Goal: Task Accomplishment & Management: Manage account settings

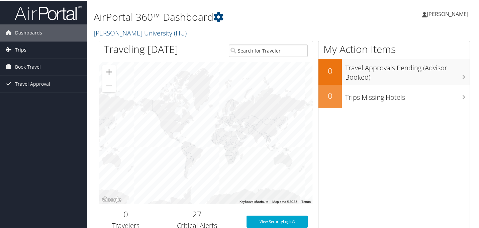
click at [22, 49] on span "Trips" at bounding box center [20, 49] width 11 height 17
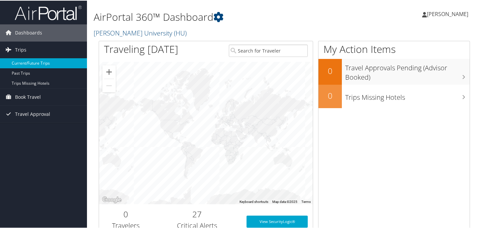
click at [44, 62] on link "Current/Future Trips" at bounding box center [43, 62] width 87 height 10
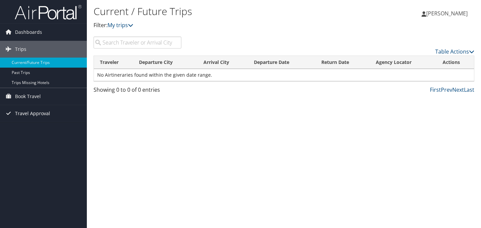
click at [38, 113] on span "Travel Approval" at bounding box center [32, 113] width 35 height 17
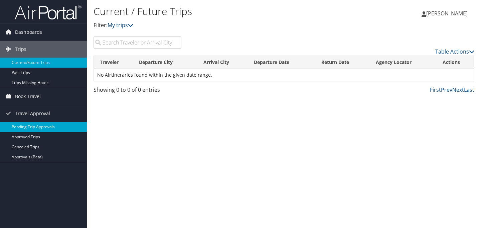
click at [46, 125] on link "Pending Trip Approvals" at bounding box center [43, 127] width 87 height 10
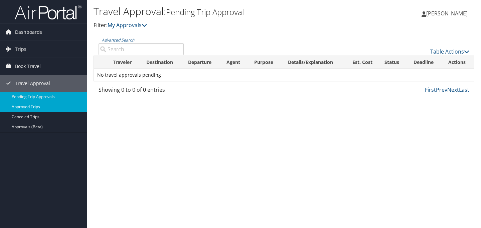
click at [33, 107] on link "Approved Trips" at bounding box center [43, 107] width 87 height 10
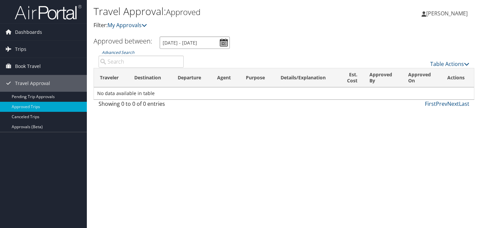
click at [225, 43] on input "[DATE] - [DATE]" at bounding box center [195, 42] width 70 height 12
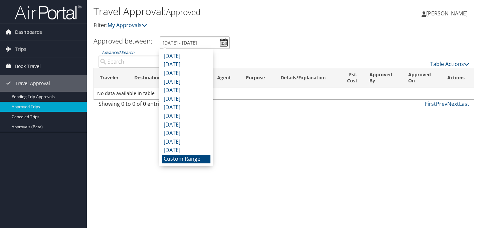
click at [197, 42] on input "[DATE] - [DATE]" at bounding box center [195, 42] width 70 height 12
type input "[DATE] - [DATE]"
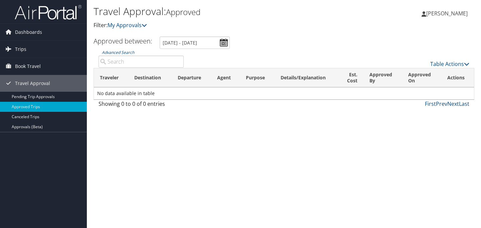
click at [258, 41] on ul "Approved between: [DATE] - [DATE]" at bounding box center [280, 42] width 388 height 12
click at [197, 41] on input "8/30/2025 - 9/30/2025" at bounding box center [195, 42] width 70 height 12
click at [224, 42] on input "8/30/2025 - 9/30/2025" at bounding box center [195, 42] width 70 height 12
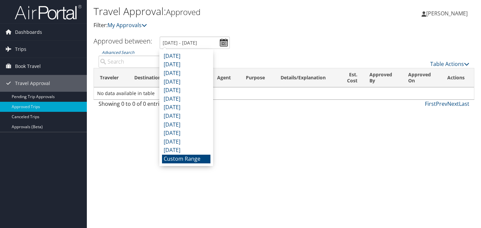
click at [175, 156] on li "Custom Range" at bounding box center [186, 158] width 48 height 9
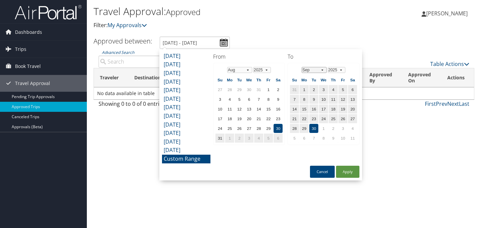
click at [323, 70] on select "Jan Feb Mar Apr May Jun Jul Aug Sep Oct Nov Dec" at bounding box center [314, 70] width 25 height 6
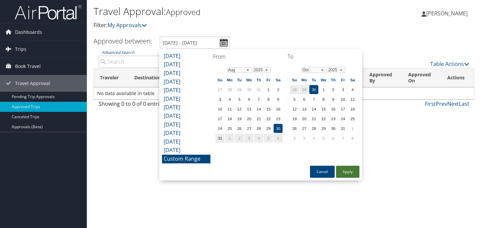
click at [348, 171] on button "Apply" at bounding box center [347, 171] width 23 height 12
type input "8/30/2025 - 9/30/2025"
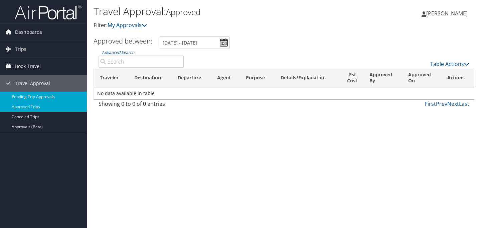
click at [34, 97] on link "Pending Trip Approvals" at bounding box center [43, 97] width 87 height 10
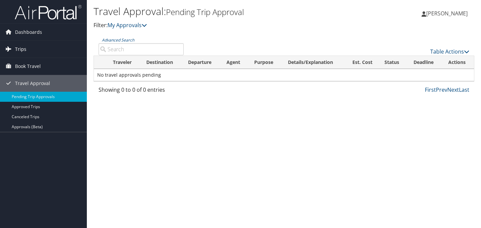
click at [22, 47] on span "Trips" at bounding box center [20, 49] width 11 height 17
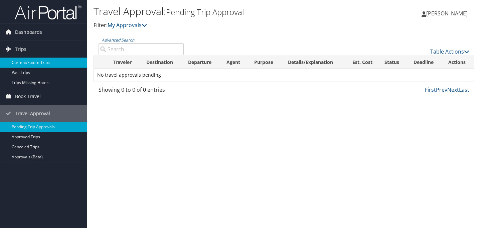
click at [49, 62] on link "Current/Future Trips" at bounding box center [43, 62] width 87 height 10
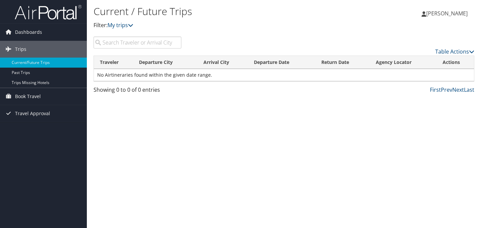
click at [158, 44] on input "search" at bounding box center [138, 42] width 88 height 12
type input "[GEOGRAPHIC_DATA]"
click at [470, 52] on icon at bounding box center [471, 51] width 5 height 5
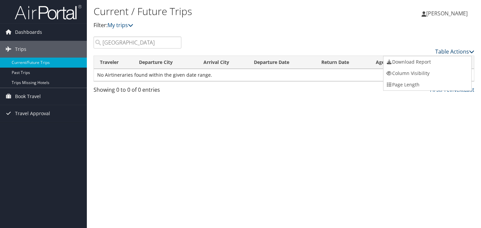
click at [470, 52] on div at bounding box center [240, 114] width 481 height 228
click at [457, 13] on span "[PERSON_NAME]" at bounding box center [447, 13] width 41 height 7
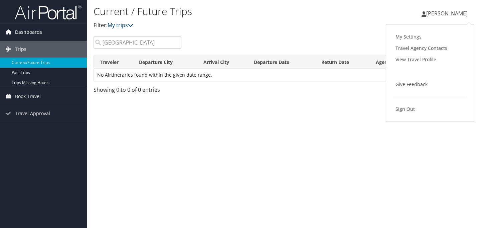
click at [30, 31] on span "Dashboards" at bounding box center [28, 32] width 27 height 17
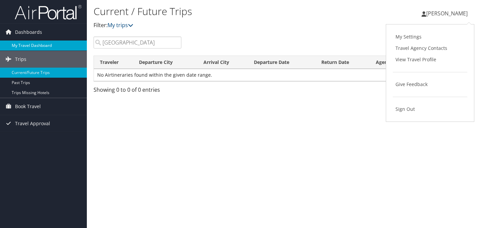
click at [31, 46] on link "My Travel Dashboard" at bounding box center [43, 45] width 87 height 10
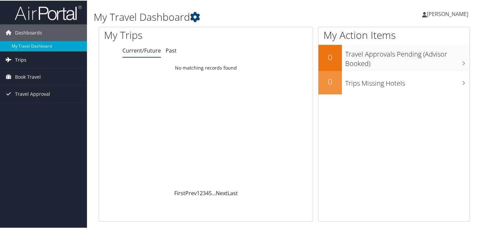
click at [20, 60] on span "Trips" at bounding box center [20, 59] width 11 height 17
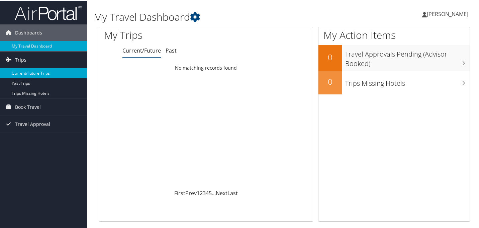
click at [27, 75] on link "Current/Future Trips" at bounding box center [43, 73] width 87 height 10
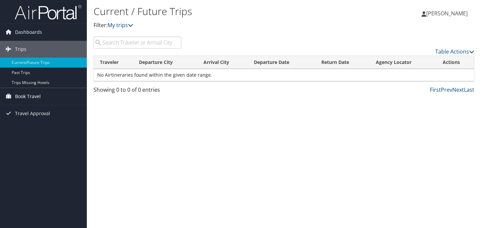
click at [23, 97] on span "Book Travel" at bounding box center [28, 96] width 26 height 17
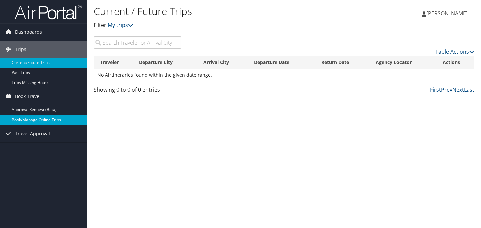
click at [31, 119] on link "Book/Manage Online Trips" at bounding box center [43, 120] width 87 height 10
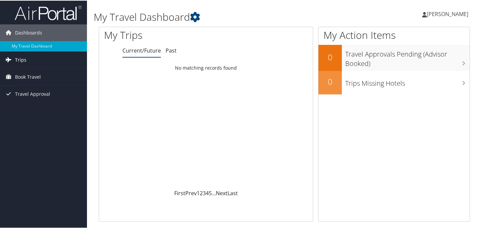
click at [19, 61] on span "Trips" at bounding box center [20, 59] width 11 height 17
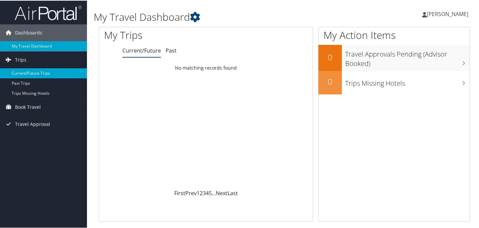
click at [23, 73] on link "Current/Future Trips" at bounding box center [43, 73] width 87 height 10
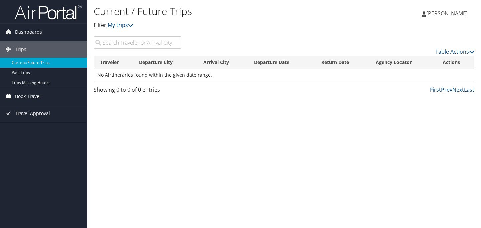
click at [29, 96] on span "Book Travel" at bounding box center [28, 96] width 26 height 17
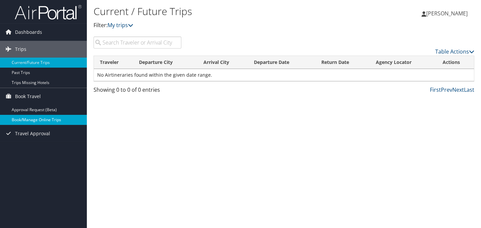
click at [31, 119] on link "Book/Manage Online Trips" at bounding box center [43, 120] width 87 height 10
